Goal: Information Seeking & Learning: Learn about a topic

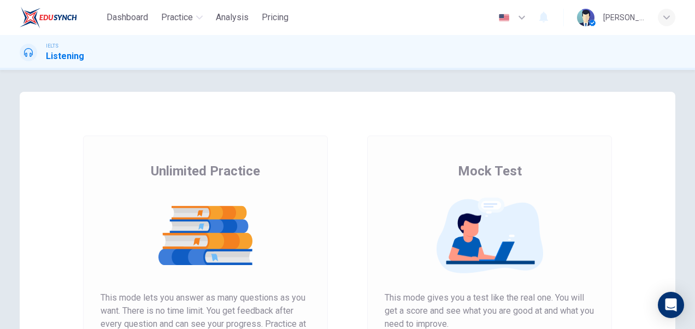
click at [629, 230] on div "Unlimited Practice Mock Test Unlimited Practice This mode lets you answer as ma…" at bounding box center [347, 282] width 655 height 380
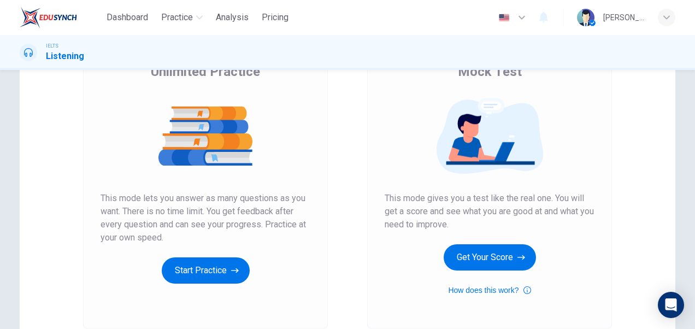
scroll to position [103, 0]
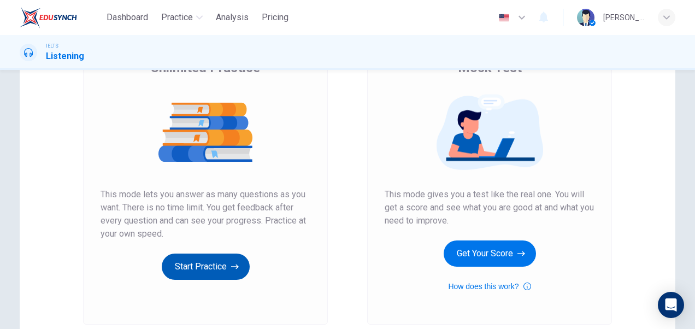
click at [217, 259] on button "Start Practice" at bounding box center [206, 266] width 88 height 26
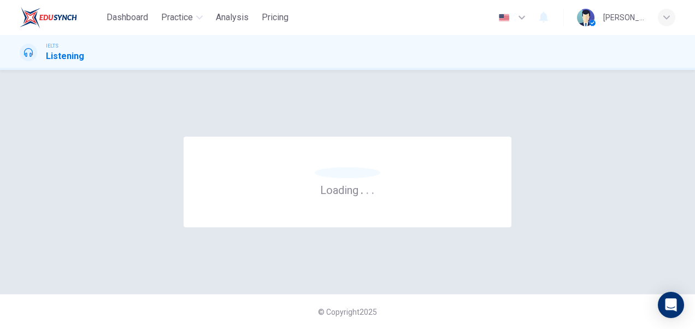
scroll to position [0, 0]
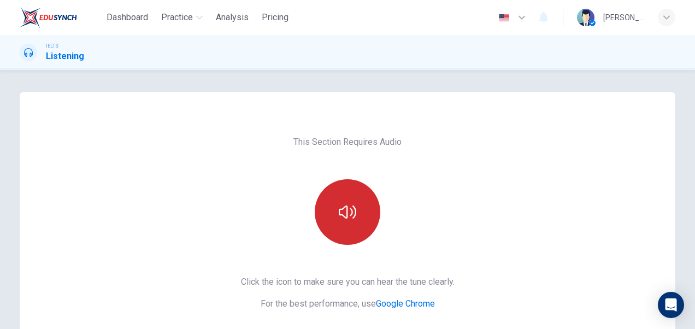
click at [339, 223] on button "button" at bounding box center [348, 212] width 66 height 66
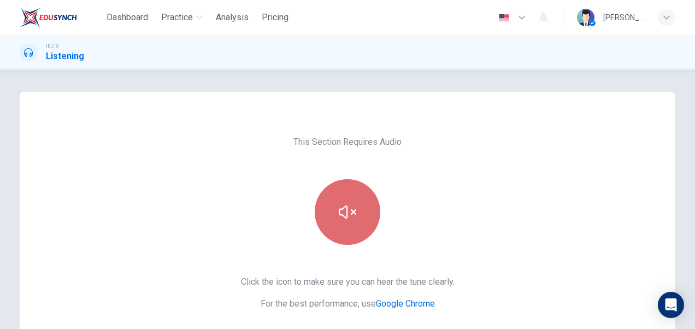
click at [355, 216] on button "button" at bounding box center [348, 212] width 66 height 66
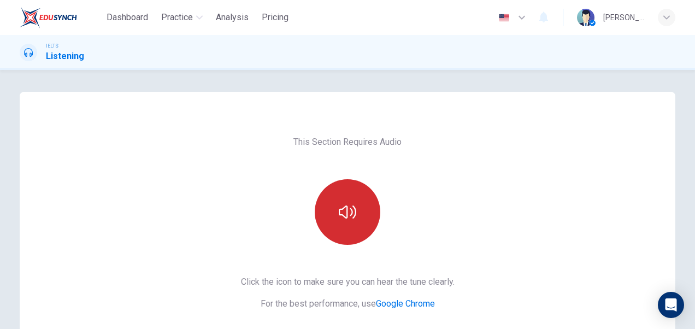
click at [341, 202] on button "button" at bounding box center [348, 212] width 66 height 66
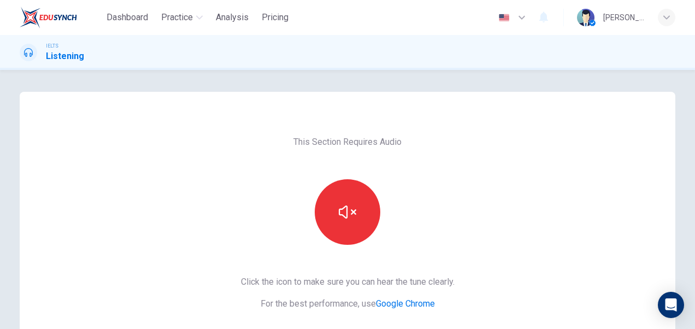
drag, startPoint x: 687, startPoint y: 164, endPoint x: 694, endPoint y: 230, distance: 65.9
click at [694, 230] on html "Dashboard Practice Analysis Pricing English en ​ [PERSON_NAME] IELTS Listening …" at bounding box center [347, 164] width 695 height 329
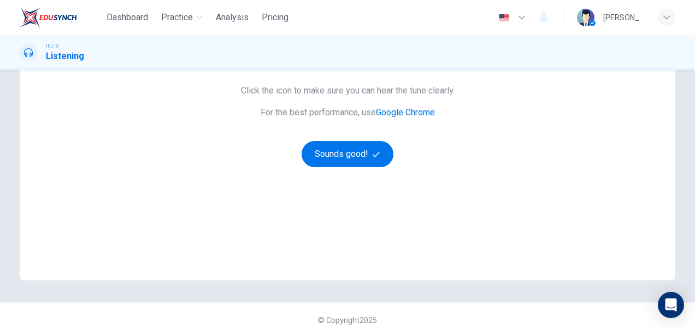
scroll to position [193, 0]
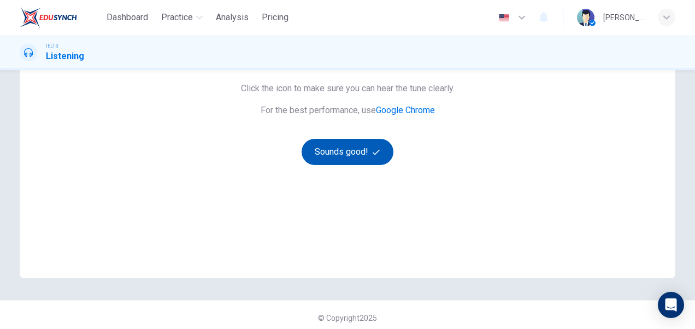
click at [366, 146] on button "Sounds good!" at bounding box center [347, 152] width 92 height 26
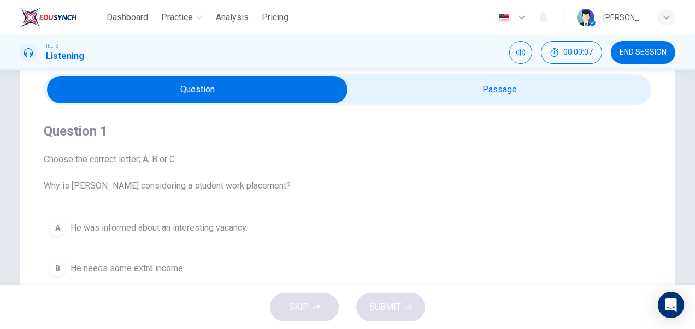
scroll to position [44, 0]
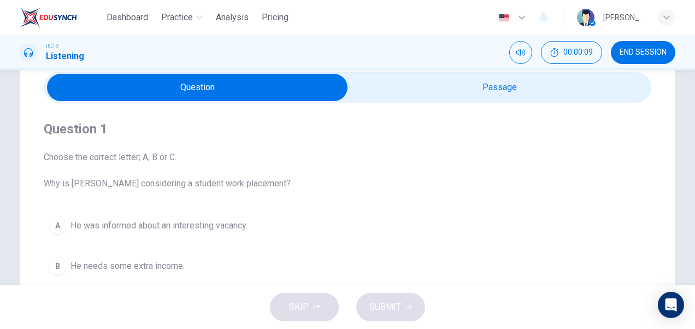
click at [499, 93] on input "checkbox" at bounding box center [197, 87] width 911 height 27
checkbox input "true"
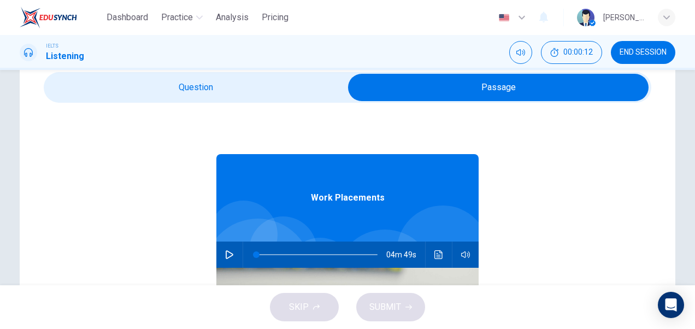
click at [225, 255] on icon "button" at bounding box center [229, 254] width 9 height 9
type input "1"
click at [217, 81] on input "checkbox" at bounding box center [498, 87] width 911 height 27
checkbox input "false"
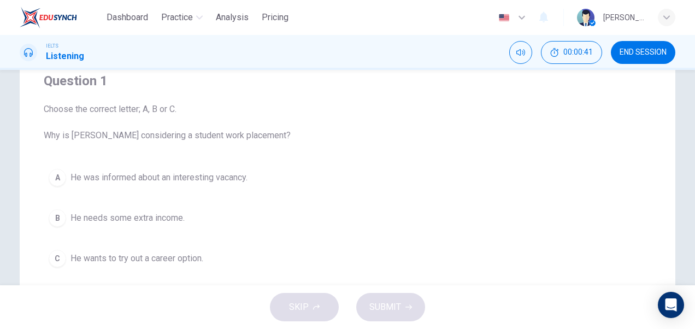
scroll to position [91, 0]
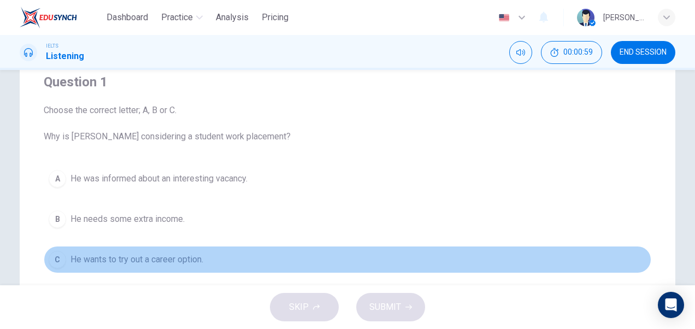
click at [173, 261] on span "He wants to try out a career option." at bounding box center [136, 259] width 133 height 13
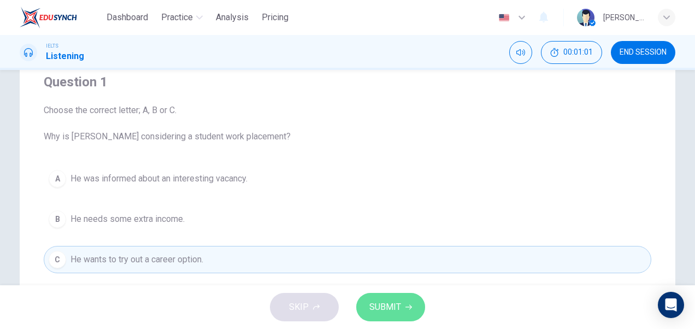
click at [380, 308] on span "SUBMIT" at bounding box center [385, 306] width 32 height 15
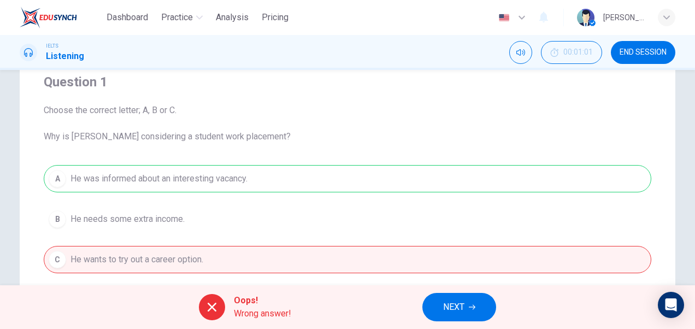
click at [209, 311] on icon at bounding box center [211, 306] width 13 height 13
click at [209, 308] on icon at bounding box center [211, 306] width 13 height 13
click at [443, 311] on span "NEXT" at bounding box center [453, 306] width 21 height 15
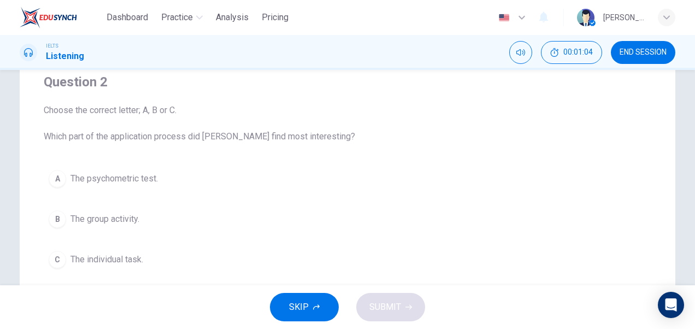
drag, startPoint x: 688, startPoint y: 188, endPoint x: 687, endPoint y: 149, distance: 38.8
click at [687, 149] on div "Question 2 Choose the correct letter; A, B or C. Which part of the application …" at bounding box center [347, 220] width 690 height 439
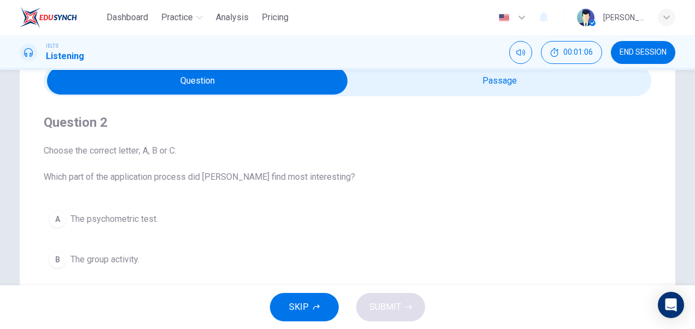
scroll to position [50, 0]
type input "22"
click at [524, 85] on input "checkbox" at bounding box center [197, 81] width 911 height 27
checkbox input "true"
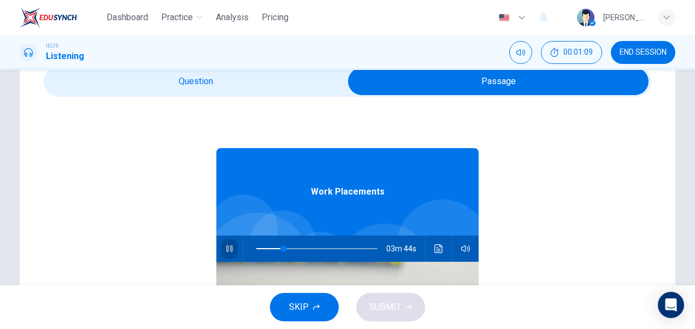
click at [221, 250] on button "button" at bounding box center [229, 248] width 17 height 26
click at [225, 248] on icon "button" at bounding box center [229, 248] width 9 height 9
click at [321, 303] on button "SKIP" at bounding box center [304, 307] width 69 height 28
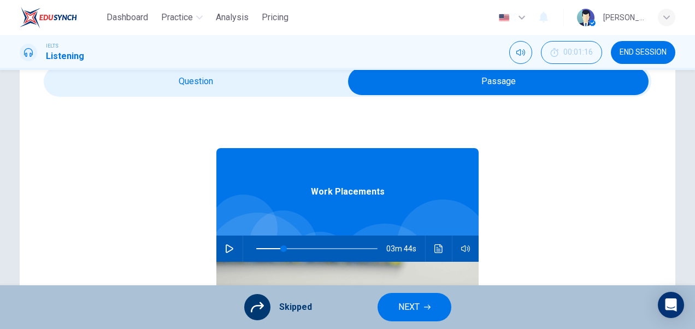
click at [254, 307] on icon at bounding box center [257, 306] width 13 height 13
click at [410, 303] on span "NEXT" at bounding box center [408, 306] width 21 height 15
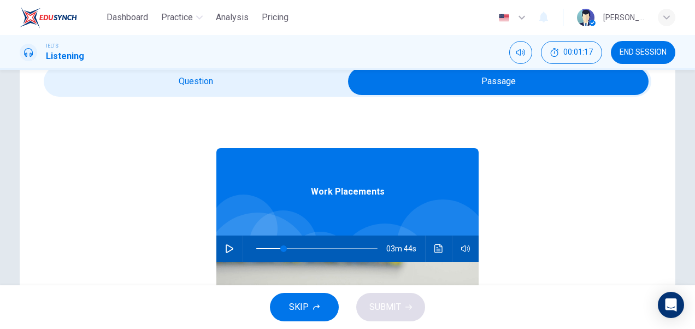
click at [311, 305] on button "SKIP" at bounding box center [304, 307] width 69 height 28
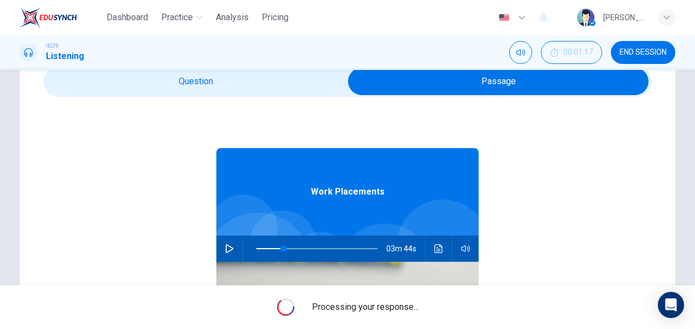
type input "22"
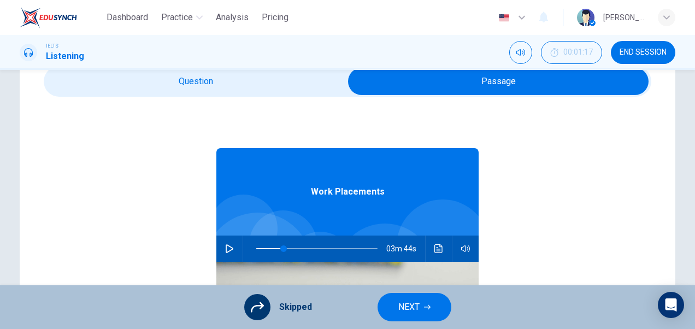
click at [534, 140] on div "Work Placements 03m 44s" at bounding box center [347, 308] width 607 height 422
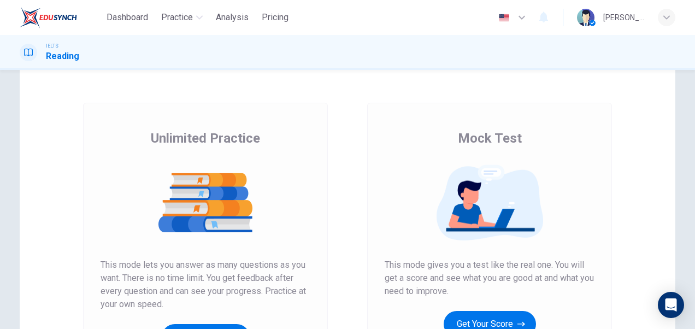
scroll to position [103, 0]
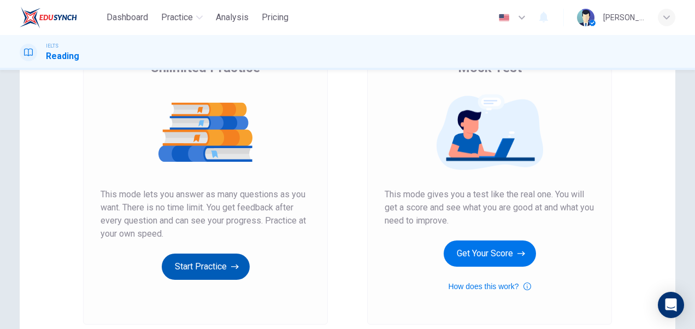
click at [220, 260] on button "Start Practice" at bounding box center [206, 266] width 88 height 26
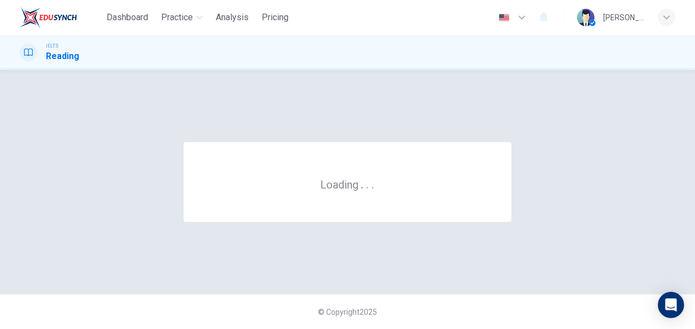
scroll to position [0, 0]
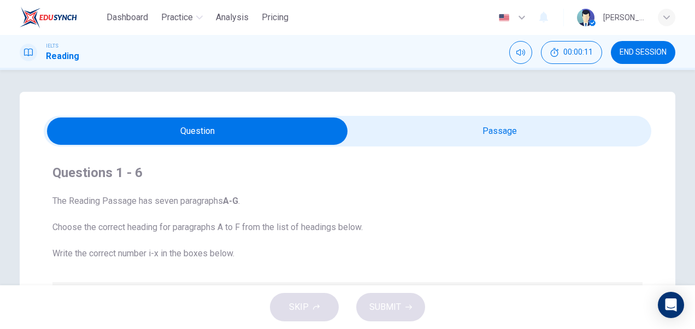
click at [487, 133] on input "checkbox" at bounding box center [197, 130] width 911 height 27
checkbox input "true"
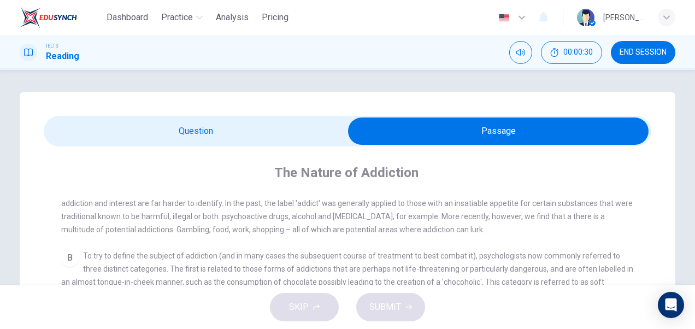
scroll to position [240, 0]
